Goal: Task Accomplishment & Management: Manage account settings

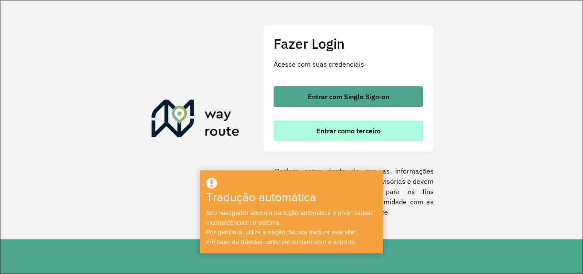
click at [366, 133] on font "Entrar como terceiro" at bounding box center [348, 130] width 64 height 9
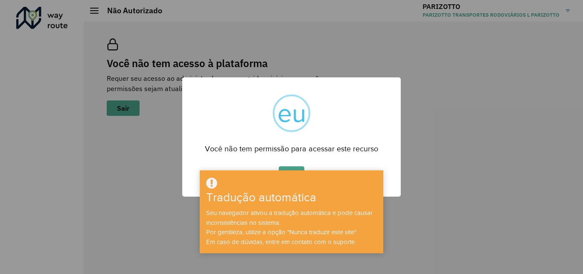
click at [453, 203] on div "× eu Você não tem permissão para acessar este recurso OK Não Cancelar" at bounding box center [291, 137] width 583 height 274
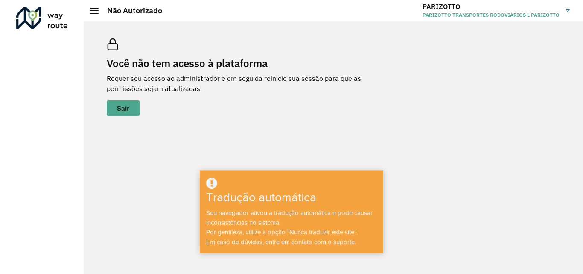
click at [89, 9] on hb-header "Não Autorizado PARIZOTTO PARIZOTTO TRANSPORTES RODOVIÁRIOS L PARIZOTTO" at bounding box center [334, 10] width 500 height 21
click at [95, 11] on div at bounding box center [94, 11] width 9 height 6
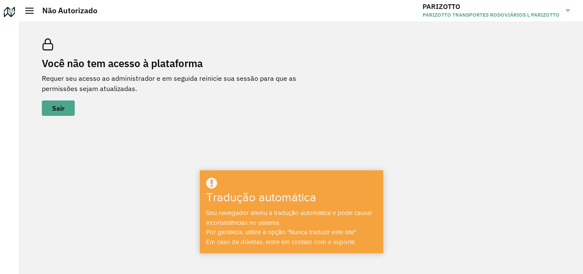
click at [48, 10] on font "Não Autorizado" at bounding box center [69, 11] width 55 height 10
drag, startPoint x: 41, startPoint y: 11, endPoint x: 36, endPoint y: 11, distance: 4.7
click at [39, 11] on h2 "Não Autorizado" at bounding box center [66, 10] width 64 height 9
click at [36, 12] on h2 "Não Autorizado" at bounding box center [66, 10] width 64 height 9
click at [27, 11] on span at bounding box center [29, 10] width 9 height 1
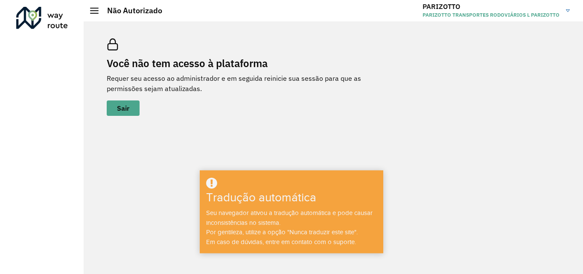
click at [33, 17] on div at bounding box center [42, 18] width 52 height 22
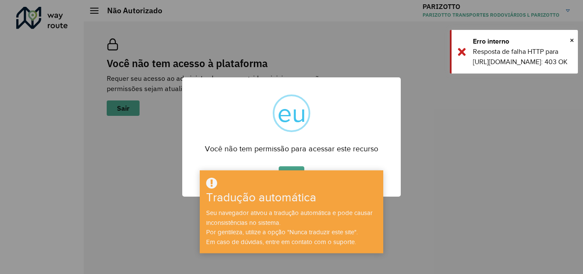
click at [453, 211] on div "× eu Você não tem permissão para acessar este recurso OK Não Cancelar" at bounding box center [291, 137] width 583 height 274
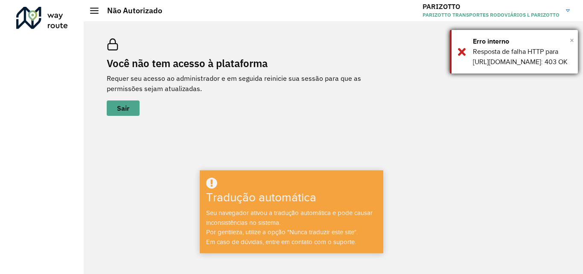
click at [574, 40] on font "×" at bounding box center [572, 39] width 4 height 9
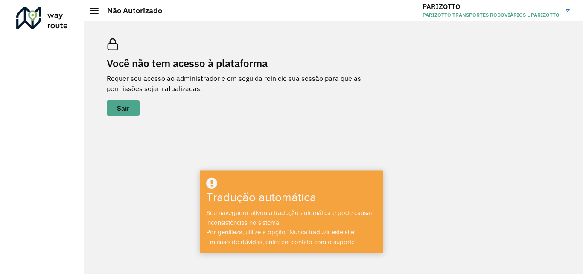
click at [379, 97] on div "Você não tem acesso à plataforma Requer seu acesso ao administrador e em seguid…" at bounding box center [334, 77] width 474 height 98
click at [132, 13] on font "Não Autorizado" at bounding box center [134, 11] width 55 height 10
click at [94, 10] on span at bounding box center [94, 10] width 9 height 1
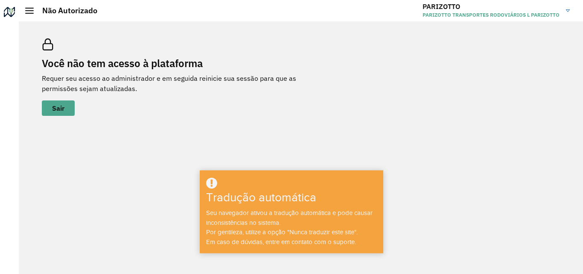
click at [440, 9] on font "PARIZOTTO" at bounding box center [442, 6] width 38 height 9
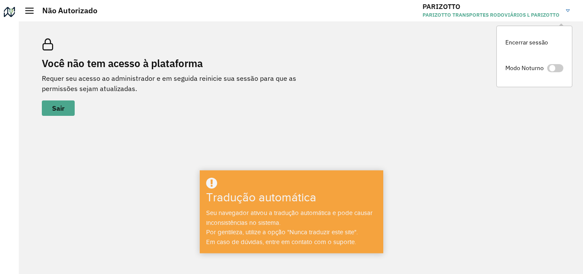
drag, startPoint x: 348, startPoint y: 95, endPoint x: 250, endPoint y: 55, distance: 105.7
click at [348, 95] on div "Você não tem acesso à plataforma Requer seu acesso ao administrador e em seguid…" at bounding box center [301, 77] width 539 height 98
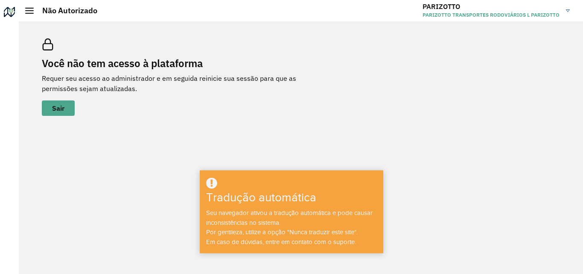
click at [6, 13] on div at bounding box center [10, 14] width 14 height 14
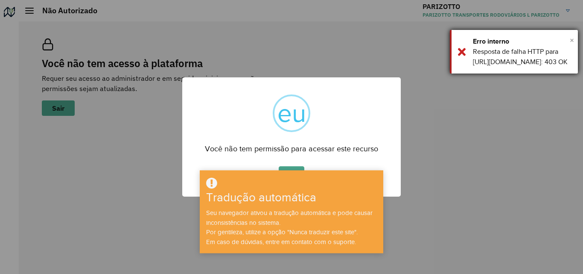
click at [574, 39] on font "×" at bounding box center [572, 39] width 4 height 9
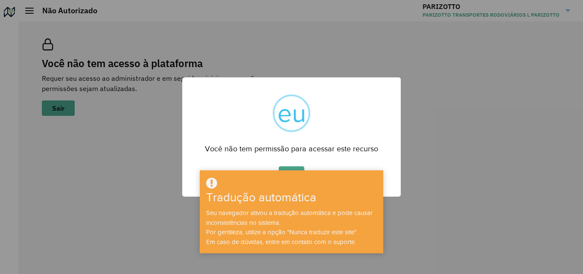
click at [341, 122] on div "× eu Você não tem permissão para acessar este recurso OK Não Cancelar" at bounding box center [291, 136] width 219 height 119
click at [288, 168] on button "OK" at bounding box center [291, 176] width 25 height 20
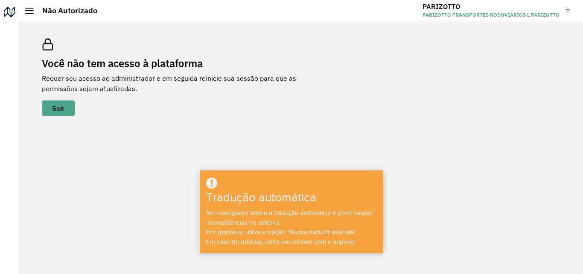
click at [224, 144] on div "Você não tem acesso à plataforma Requer seu acesso ao administrador e em seguid…" at bounding box center [301, 147] width 565 height 252
click at [567, 11] on img at bounding box center [568, 10] width 4 height 3
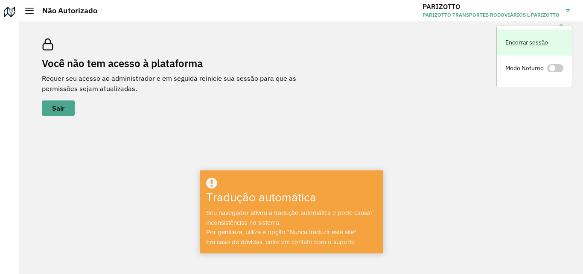
click at [530, 41] on font "Encerrar sessão" at bounding box center [527, 42] width 43 height 8
